Goal: Task Accomplishment & Management: Manage account settings

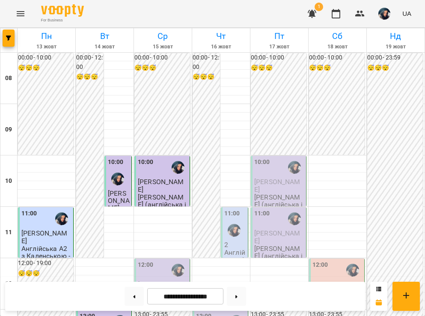
scroll to position [77, 0]
click at [157, 280] on span "[PERSON_NAME]" at bounding box center [161, 287] width 46 height 15
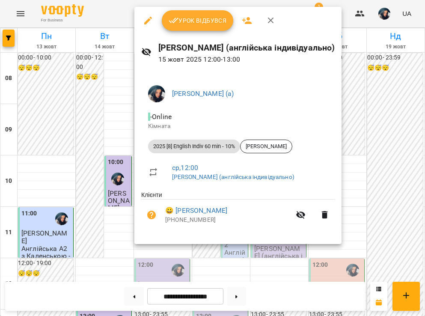
click at [202, 27] on button "Урок відбувся" at bounding box center [198, 20] width 72 height 21
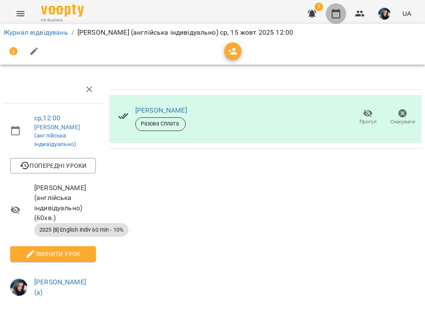
click at [335, 21] on button "button" at bounding box center [336, 13] width 21 height 21
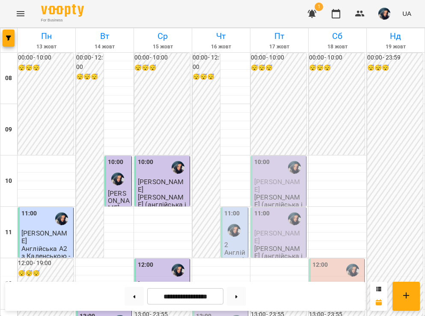
scroll to position [71, 0]
click at [244, 297] on button at bounding box center [236, 296] width 19 height 19
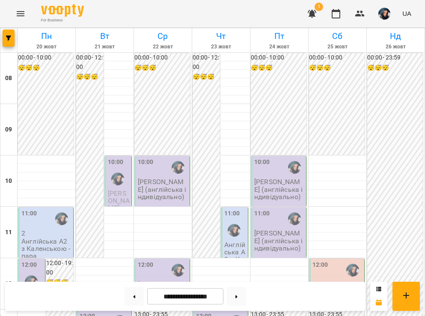
scroll to position [545, 0]
click at [244, 297] on button at bounding box center [236, 296] width 19 height 19
click at [126, 291] on button at bounding box center [134, 296] width 19 height 19
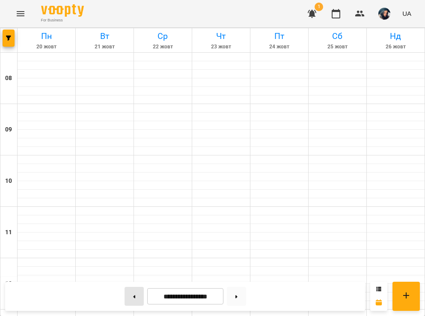
click at [126, 291] on button at bounding box center [134, 296] width 19 height 19
type input "**********"
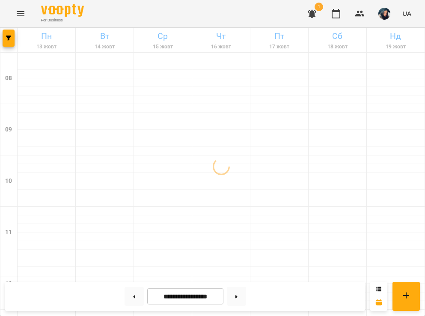
click at [380, 13] on img "button" at bounding box center [384, 14] width 12 height 12
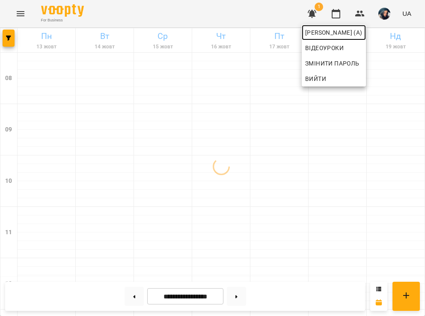
click at [362, 36] on span "[PERSON_NAME] (а)" at bounding box center [333, 32] width 57 height 10
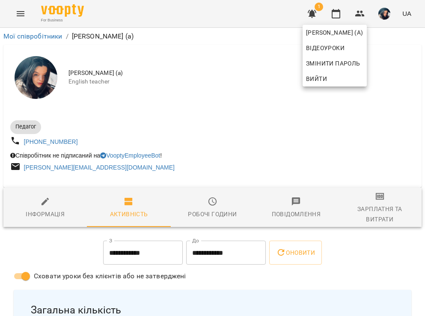
click at [362, 243] on div at bounding box center [212, 158] width 425 height 316
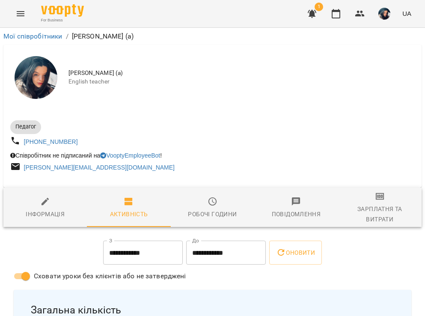
scroll to position [49, 0]
